Goal: Browse casually: Explore the website without a specific task or goal

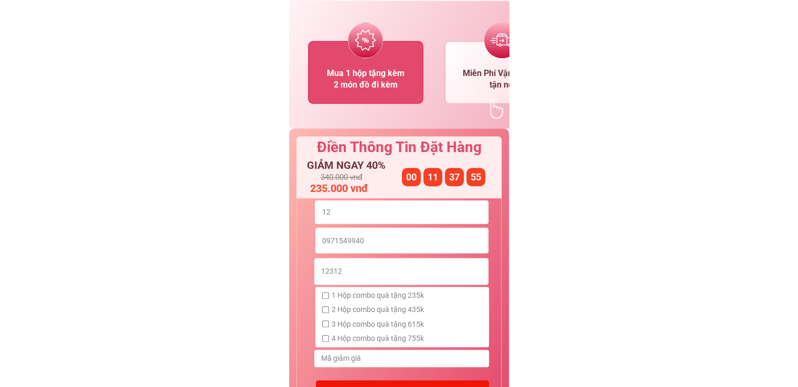
scroll to position [524, 0]
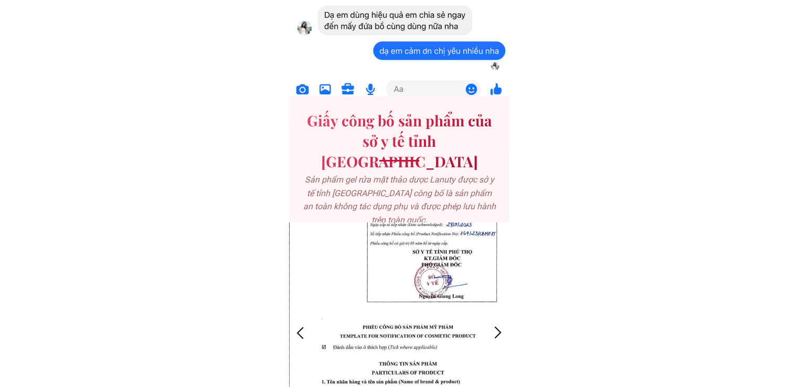
scroll to position [3618, 0]
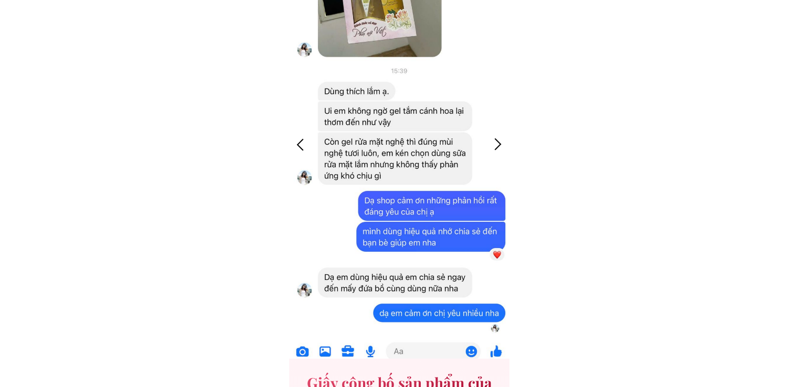
click at [498, 143] on div at bounding box center [497, 144] width 17 height 17
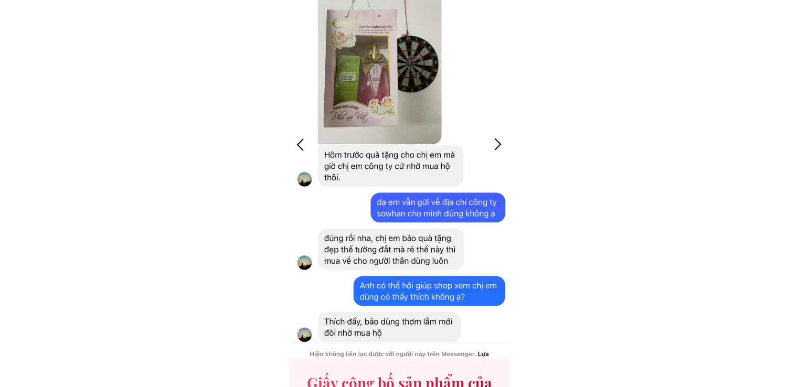
click at [498, 143] on div at bounding box center [497, 144] width 17 height 17
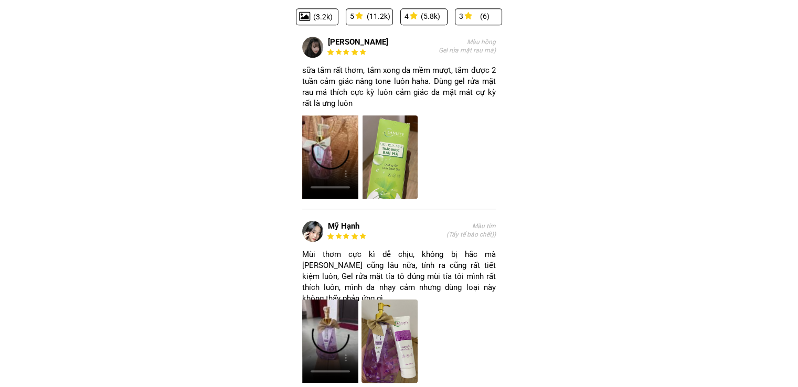
scroll to position [4720, 0]
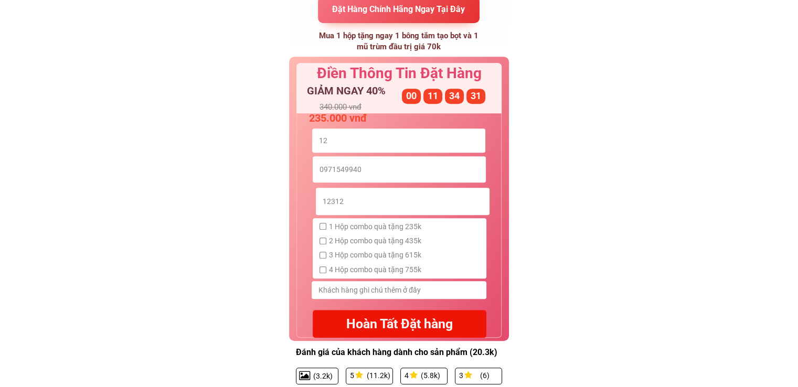
scroll to position [4413, 0]
